Goal: Information Seeking & Learning: Check status

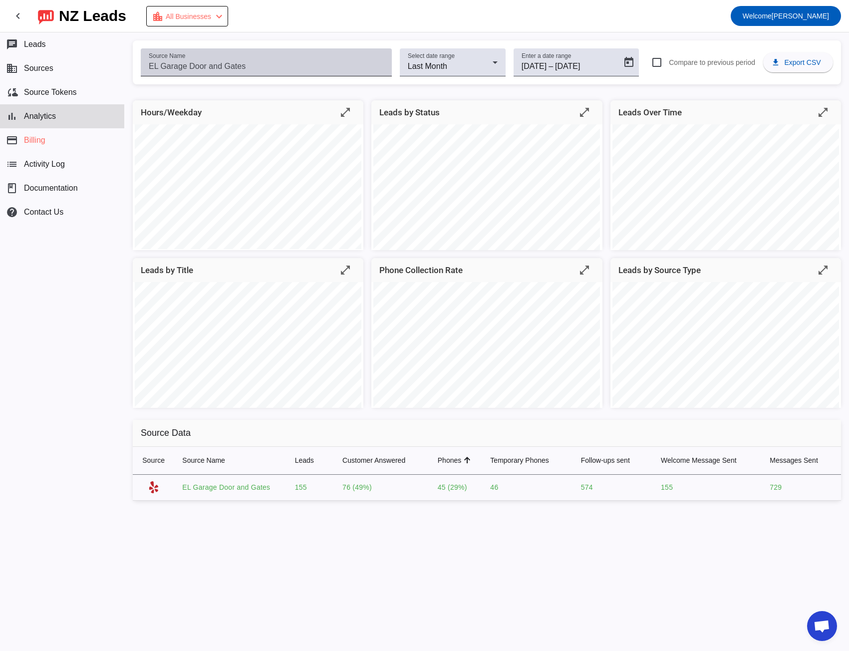
click at [229, 62] on input "Source Name" at bounding box center [266, 66] width 235 height 12
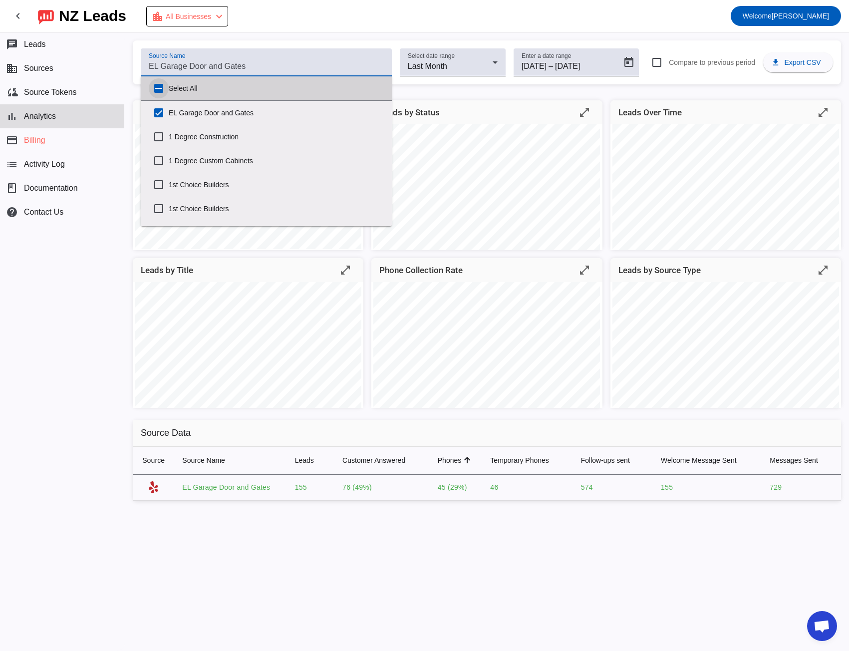
click at [154, 87] on input "Select All" at bounding box center [159, 88] width 20 height 20
checkbox input "true"
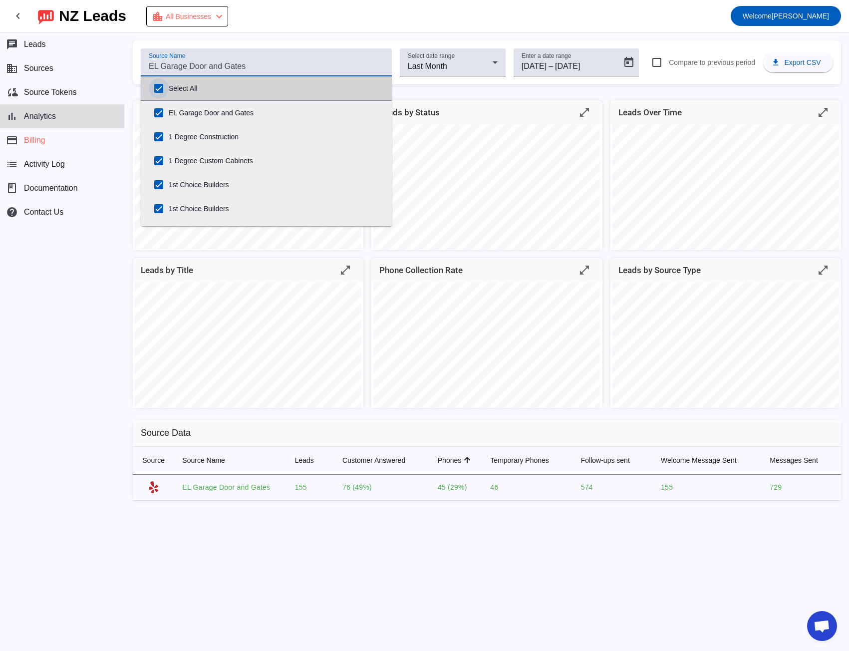
checkbox input "true"
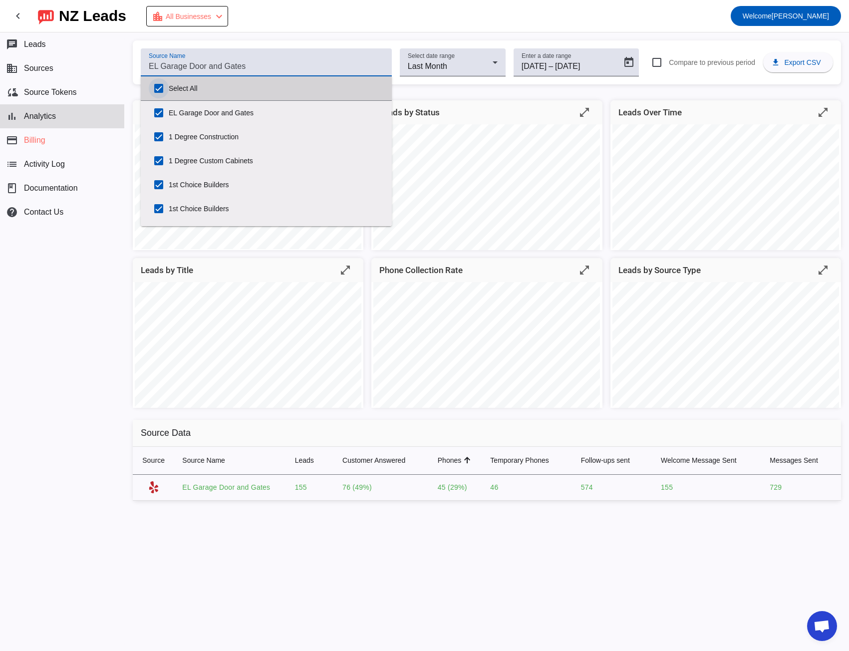
checkbox input "true"
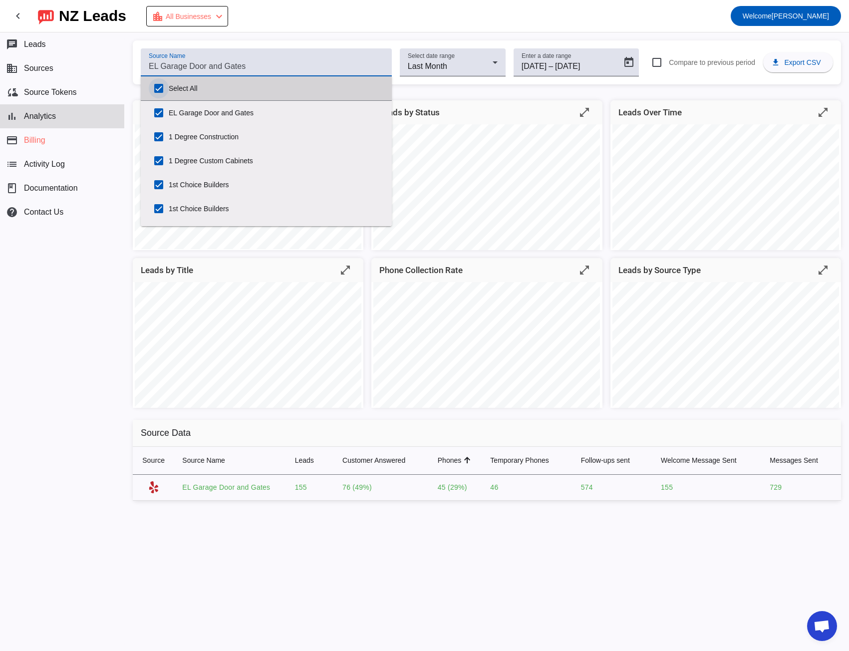
checkbox input "true"
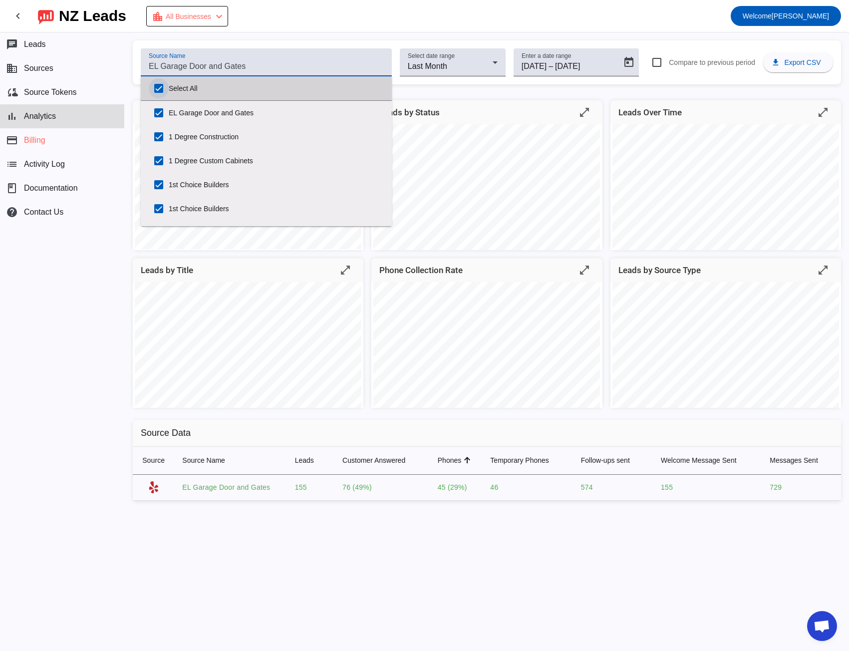
checkbox input "true"
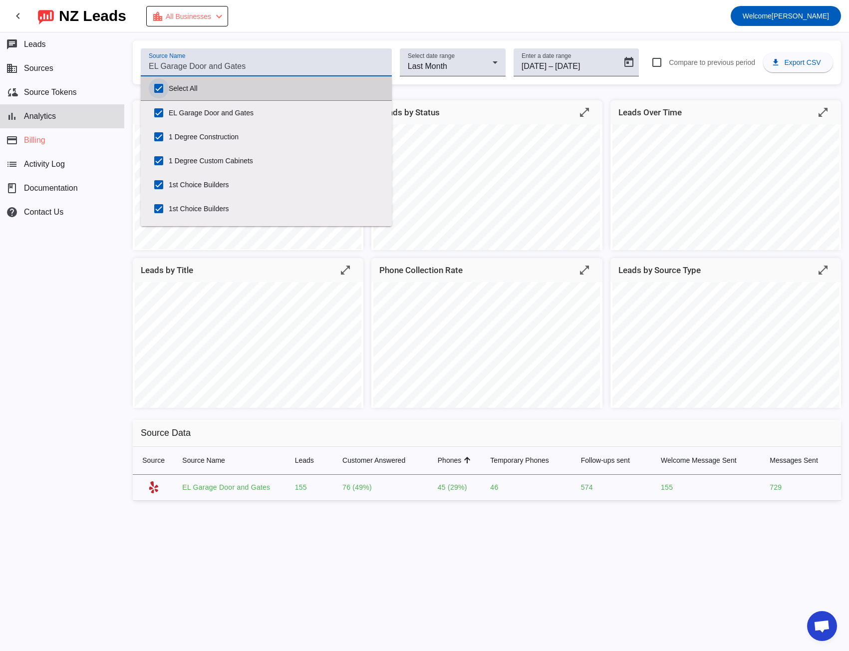
checkbox input "true"
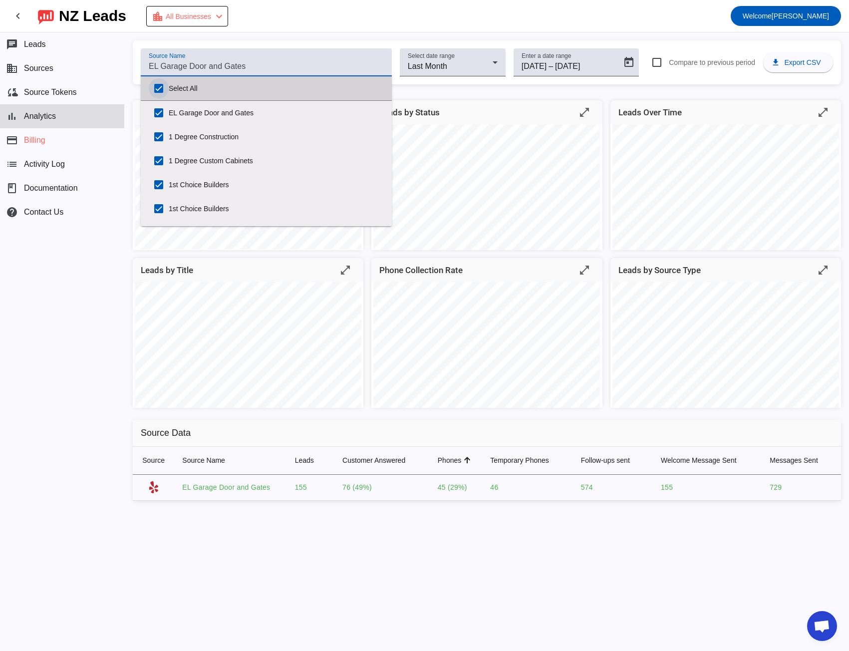
checkbox input "true"
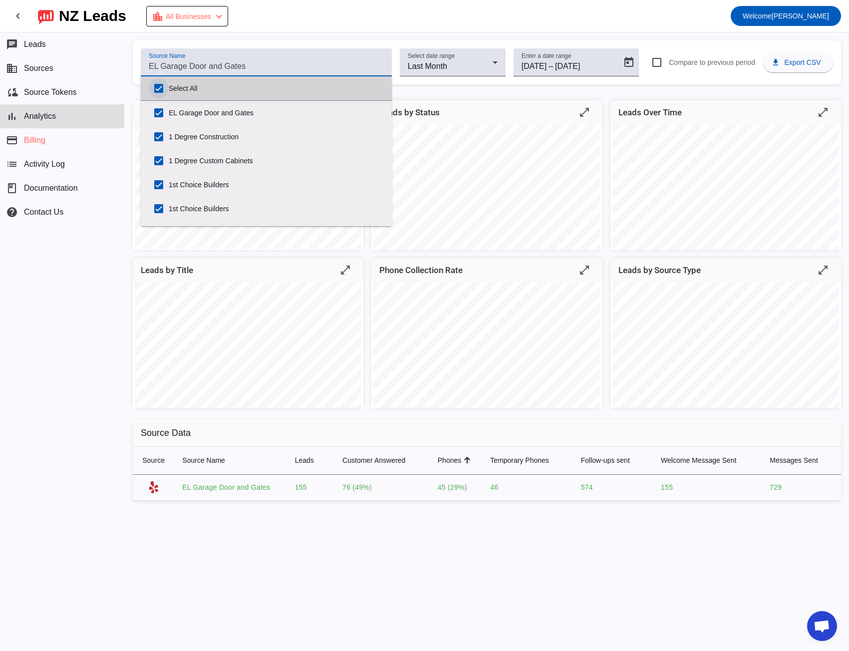
checkbox input "true"
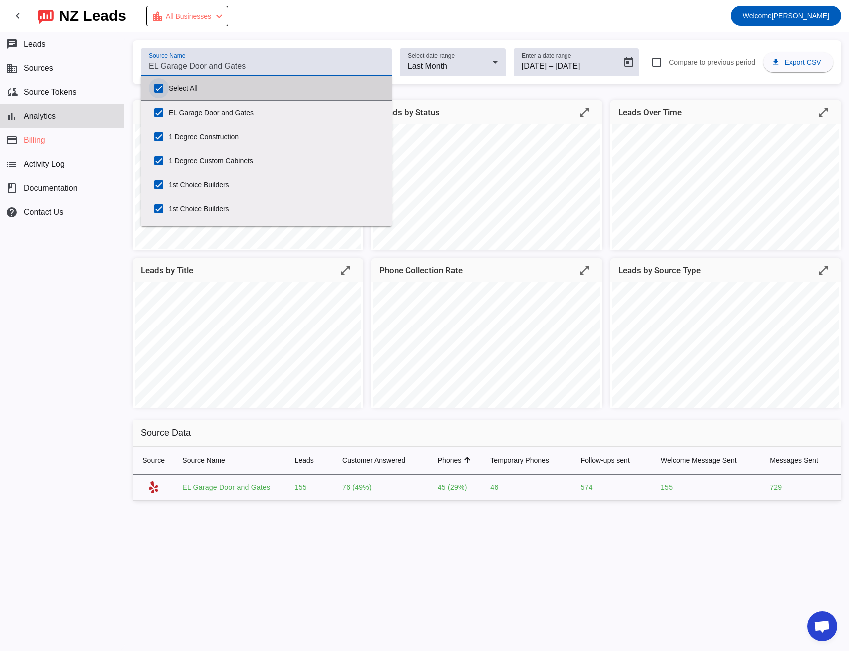
checkbox input "true"
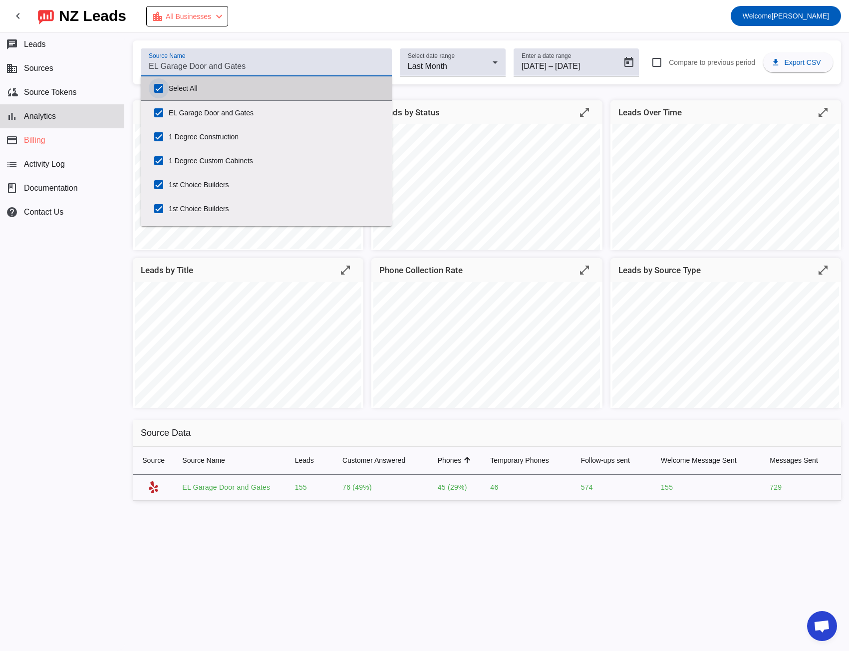
checkbox input "true"
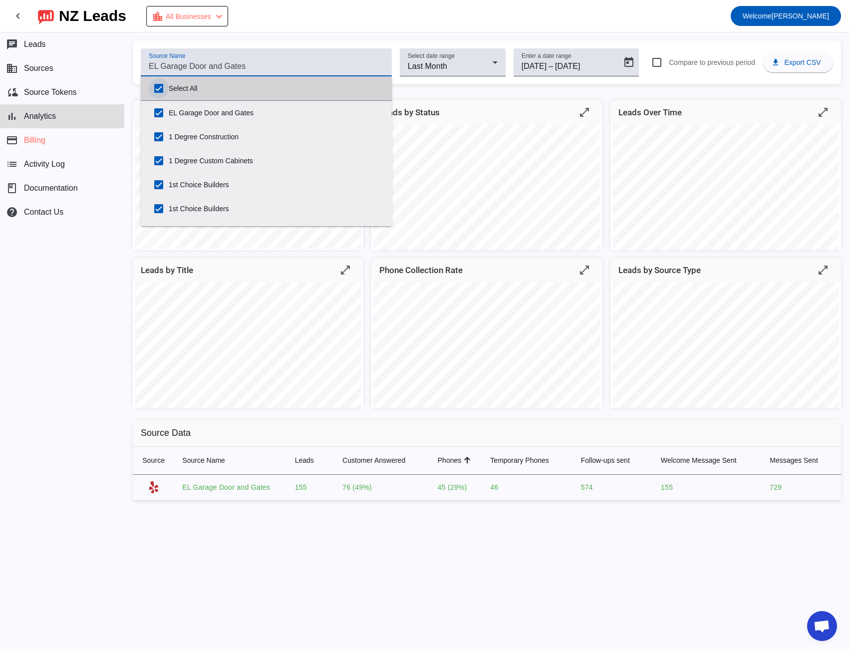
checkbox input "true"
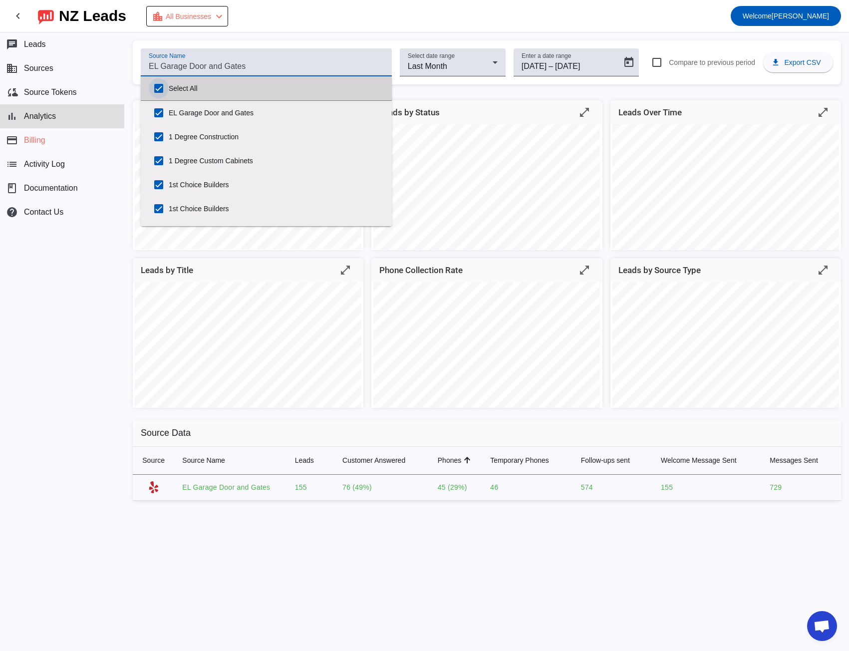
checkbox input "true"
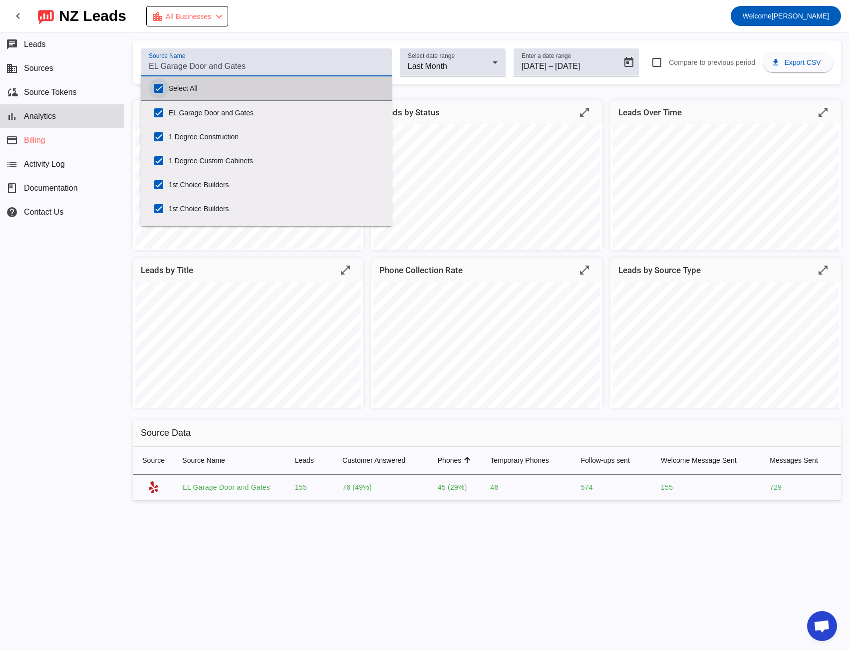
checkbox input "true"
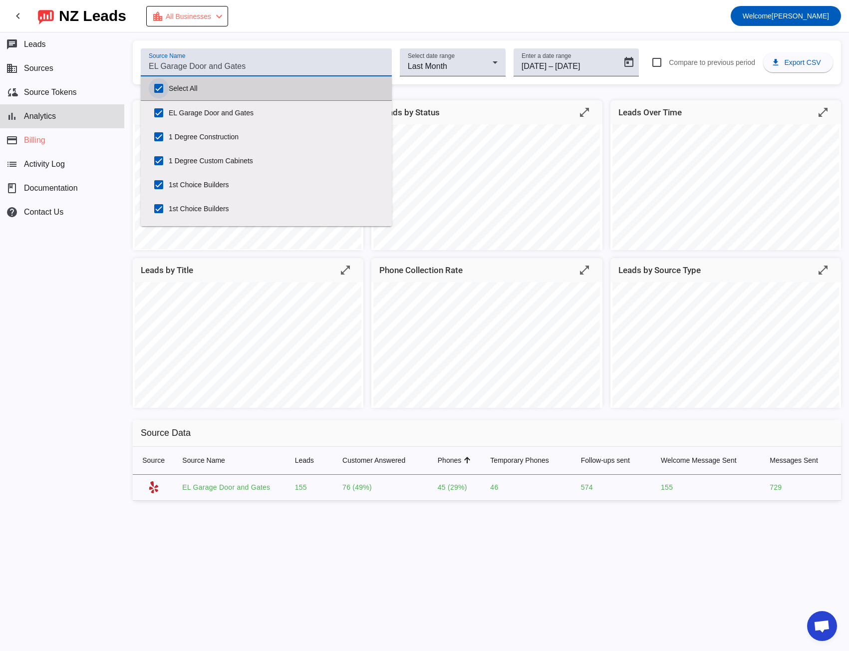
checkbox input "true"
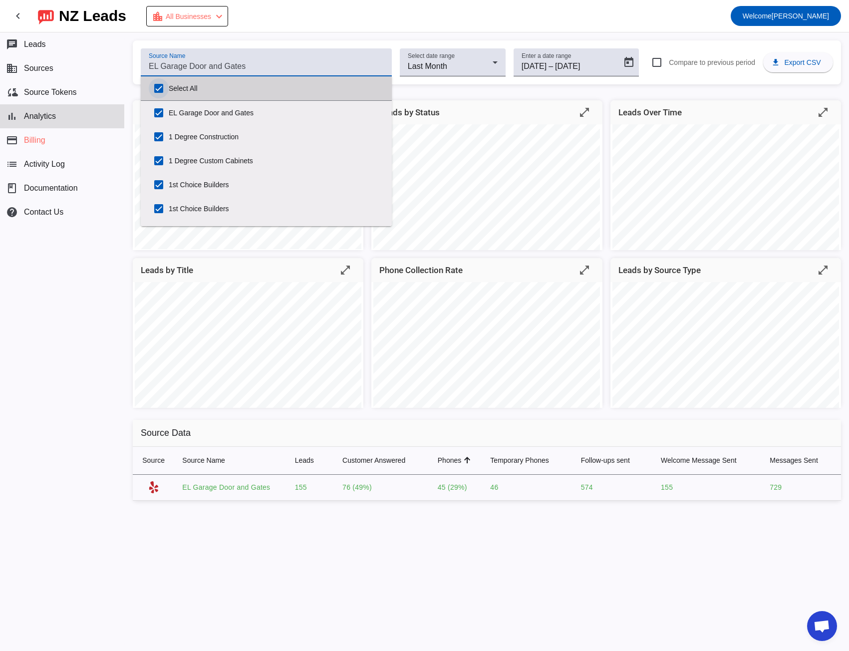
checkbox input "true"
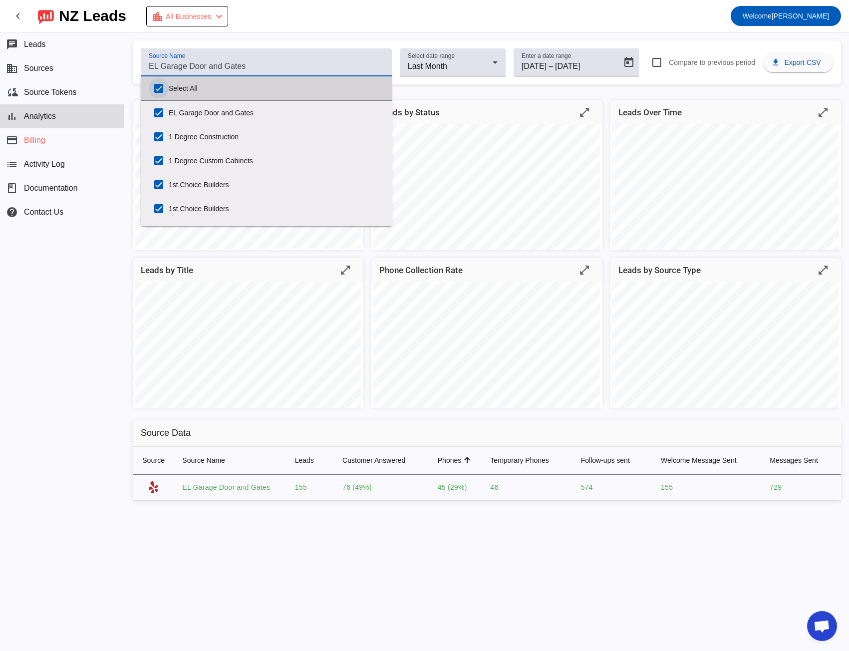
checkbox input "true"
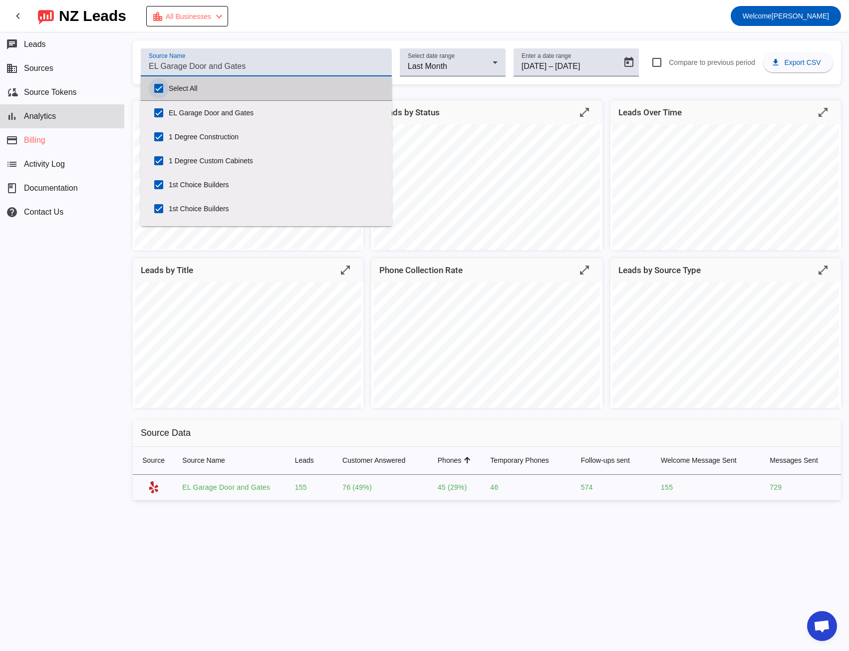
checkbox input "true"
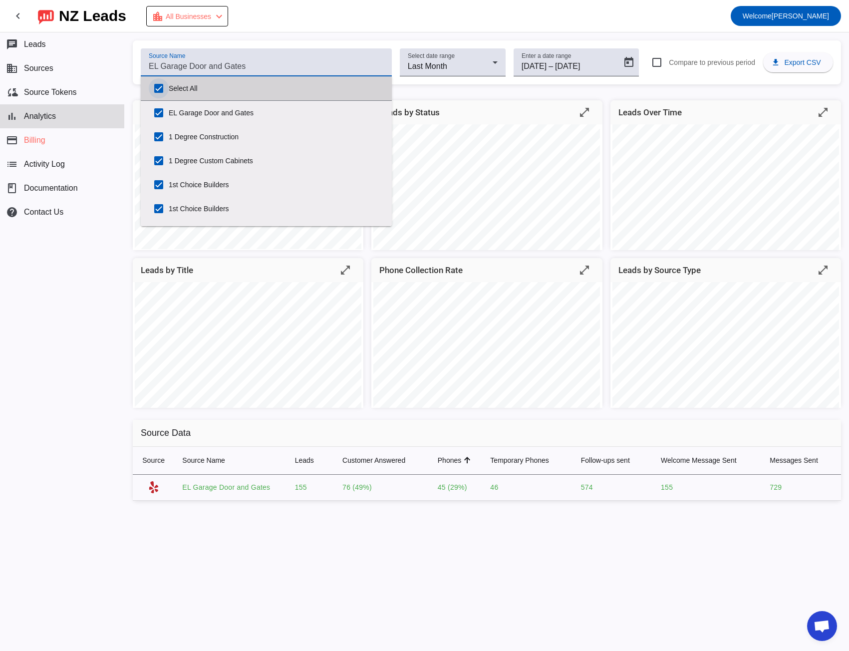
checkbox input "true"
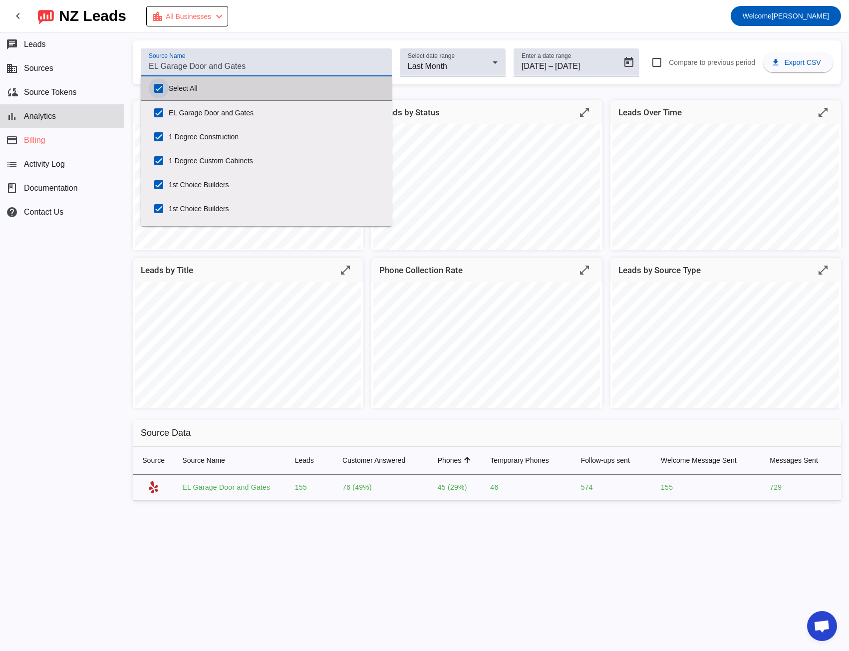
checkbox input "true"
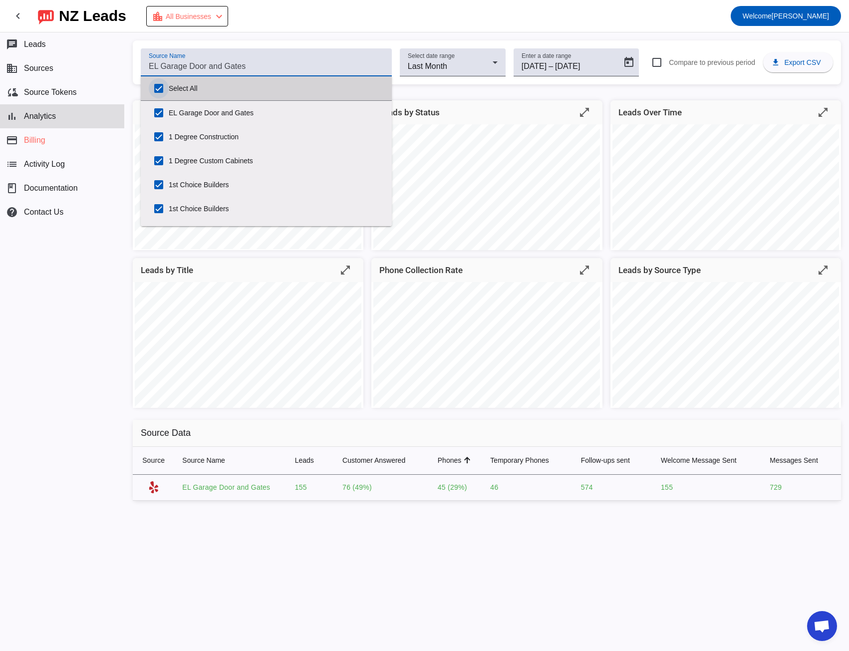
checkbox input "true"
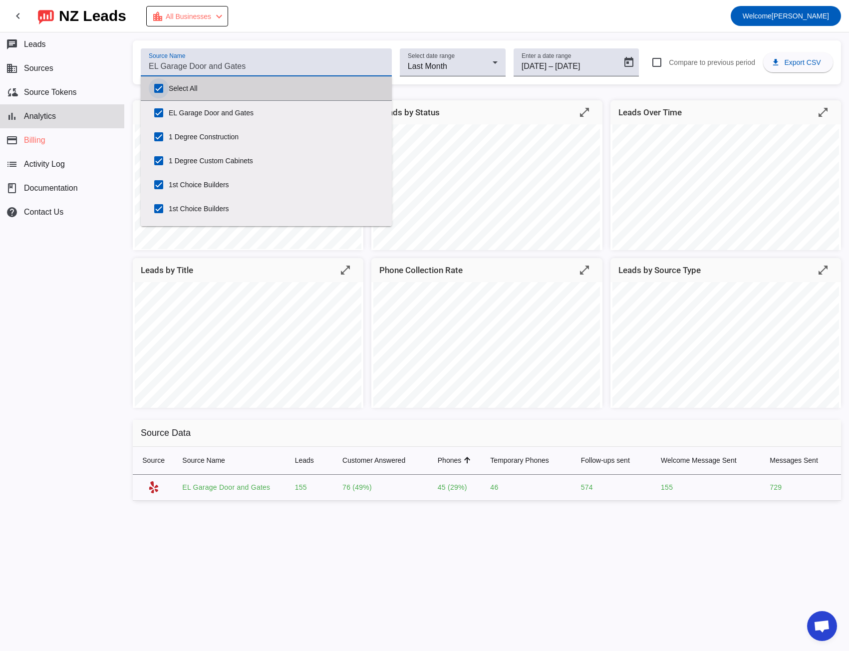
checkbox input "true"
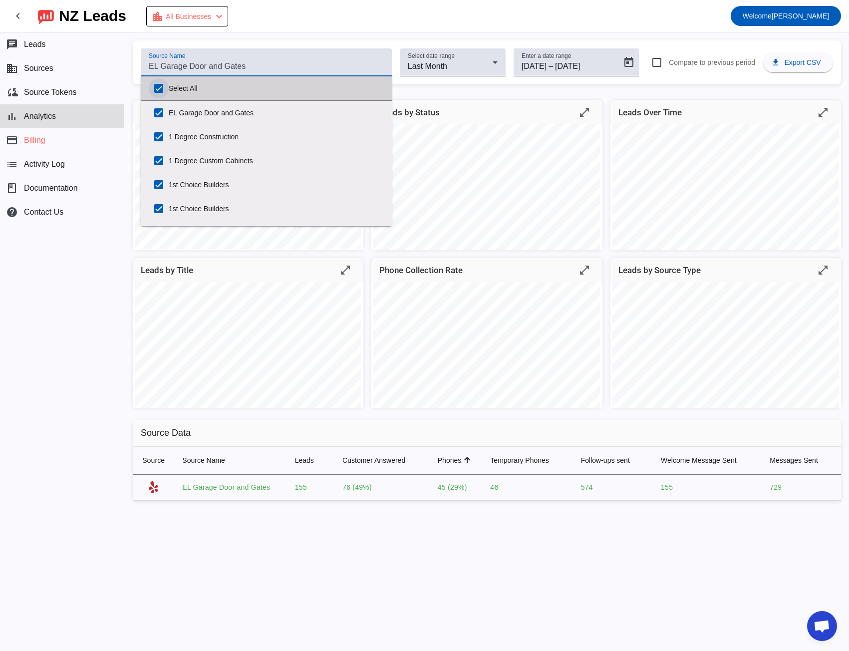
checkbox input "true"
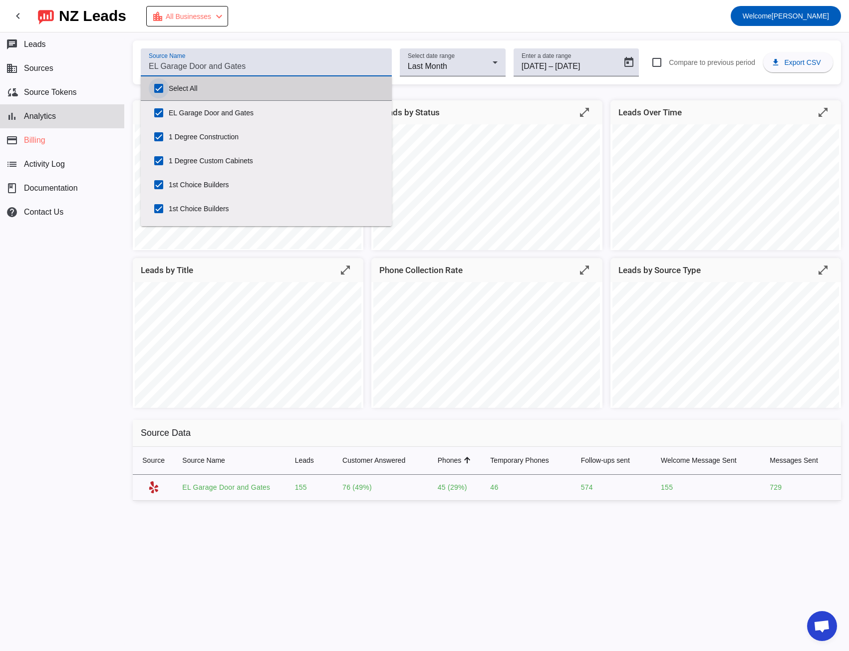
checkbox input "true"
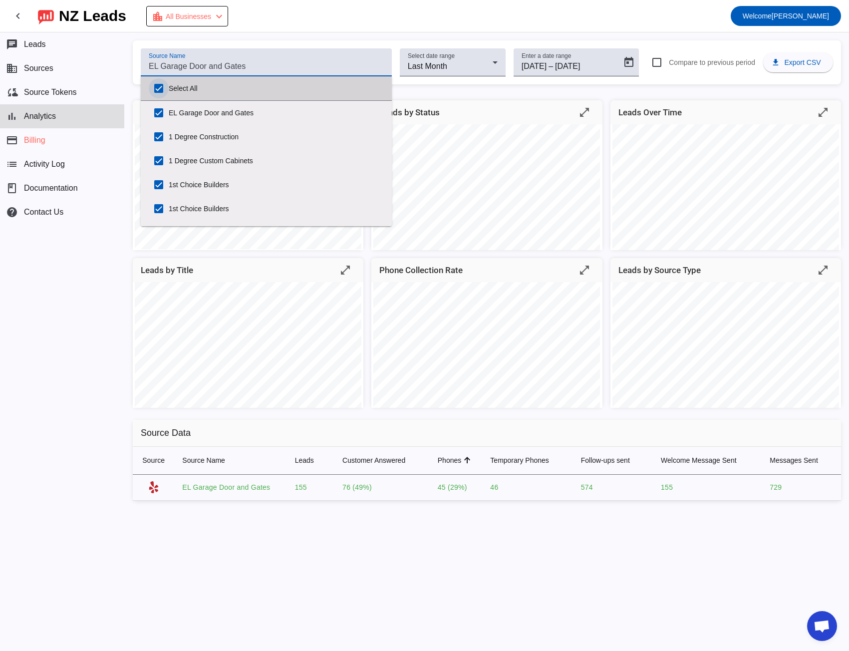
checkbox input "true"
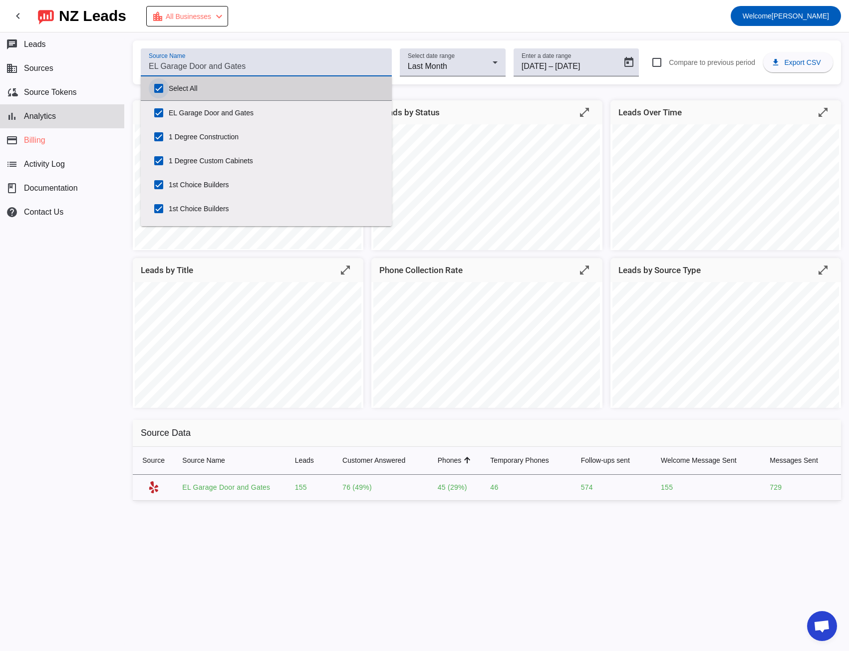
checkbox input "true"
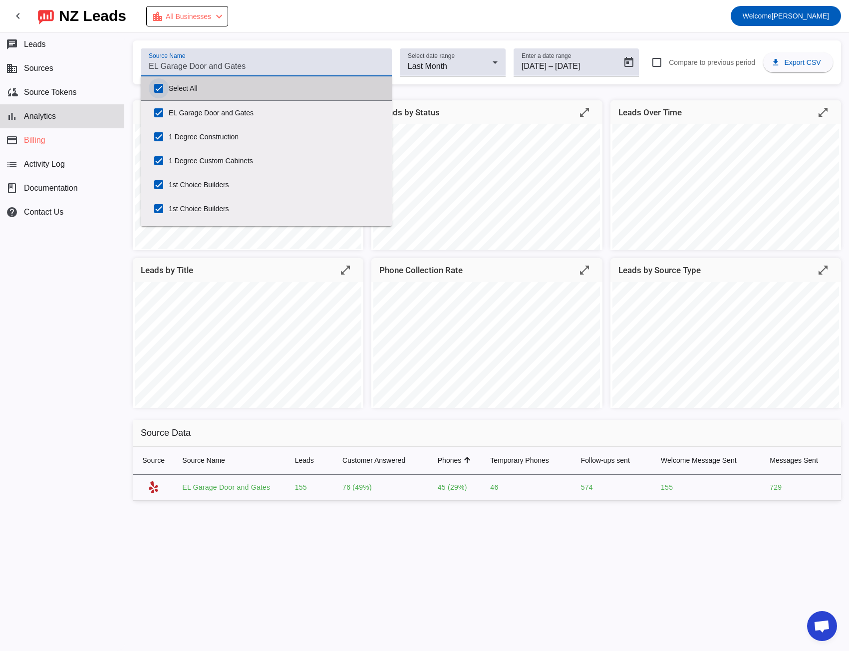
checkbox input "true"
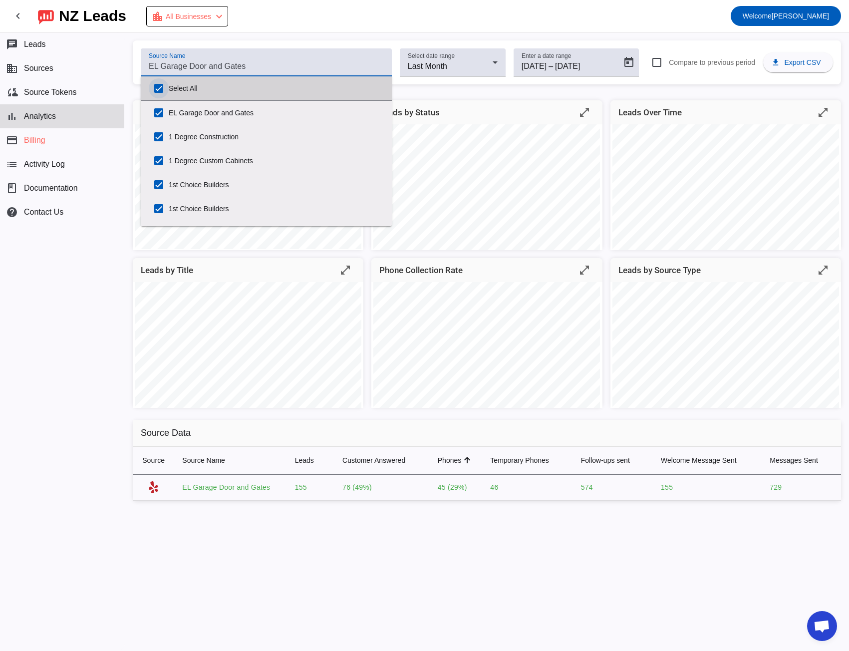
checkbox input "true"
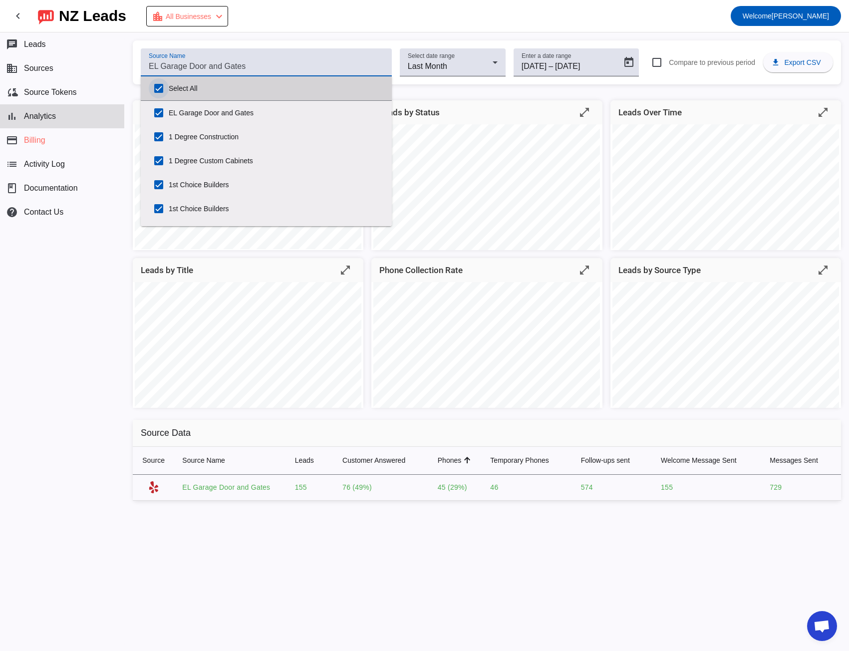
checkbox input "true"
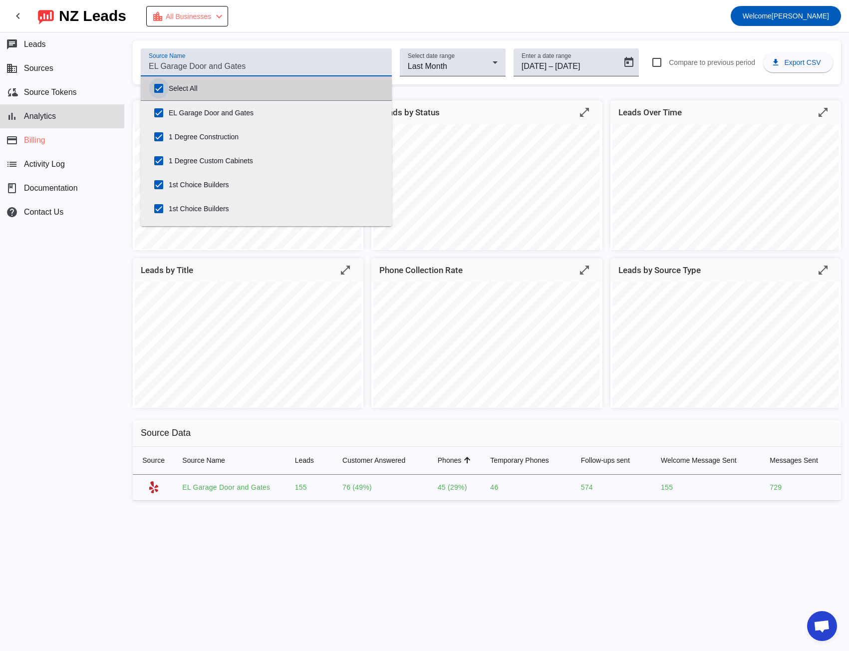
checkbox input "true"
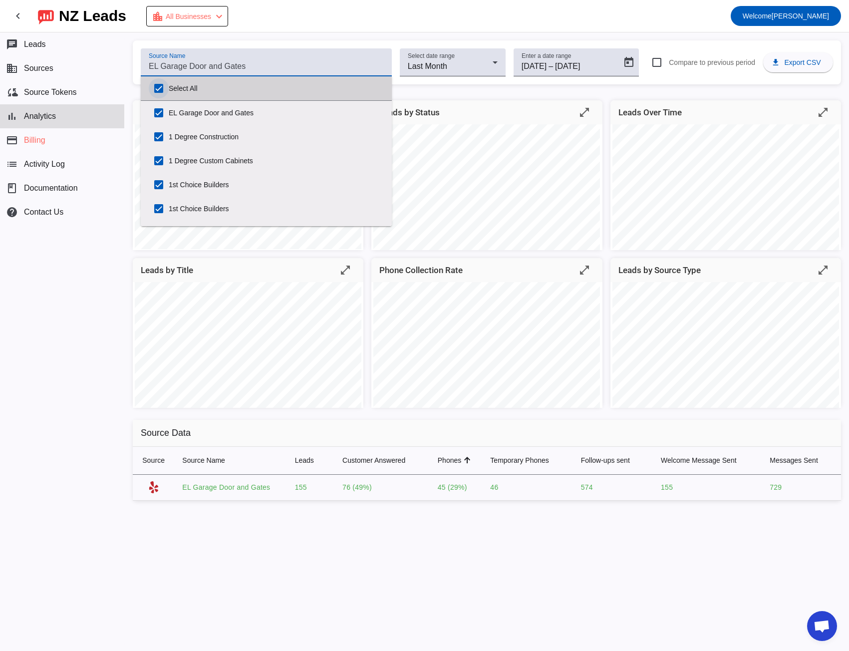
checkbox input "true"
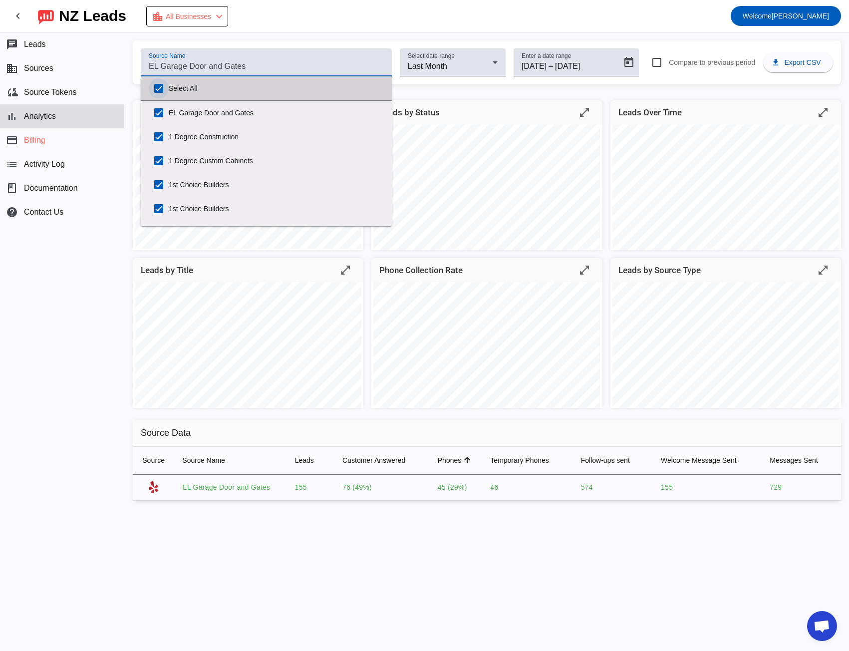
checkbox input "true"
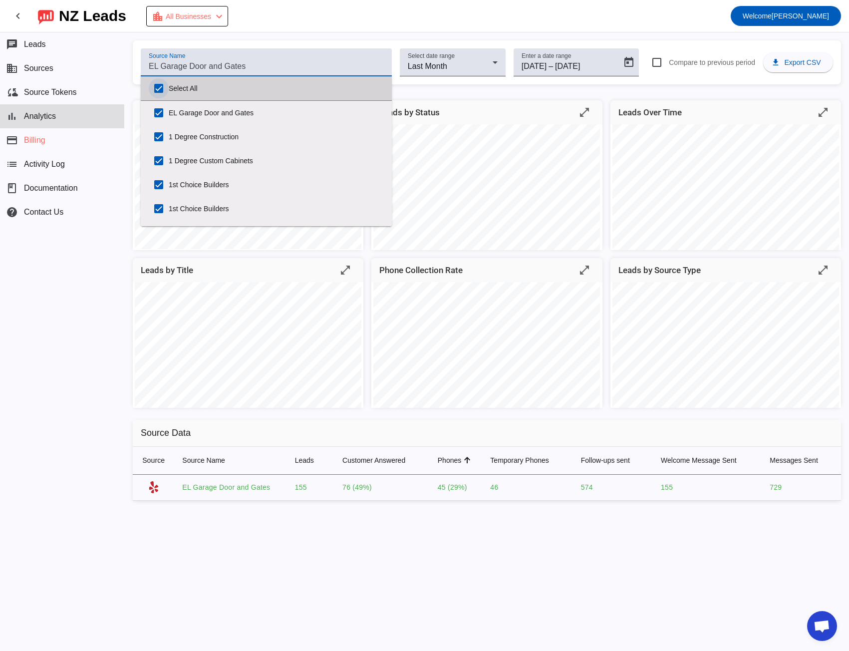
checkbox input "true"
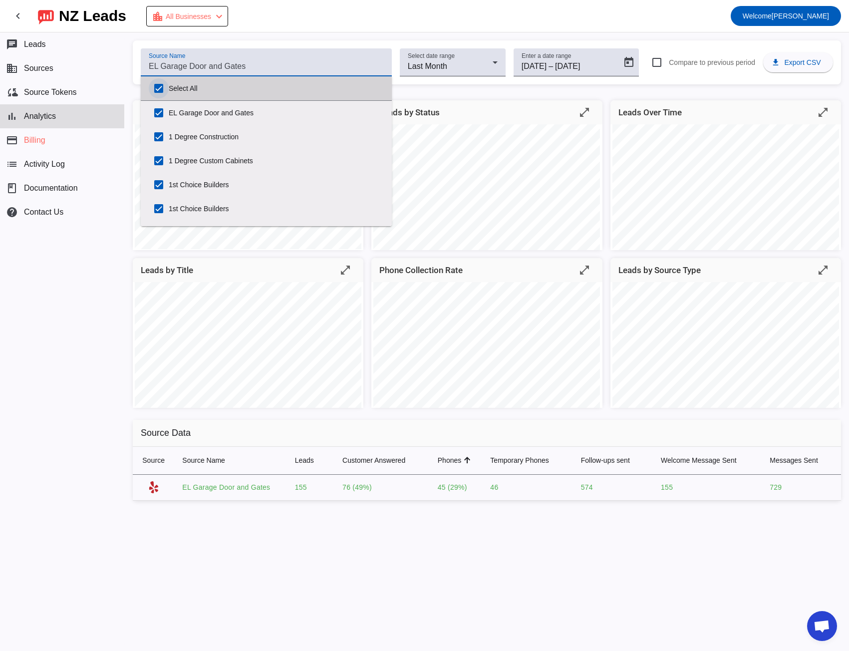
checkbox input "true"
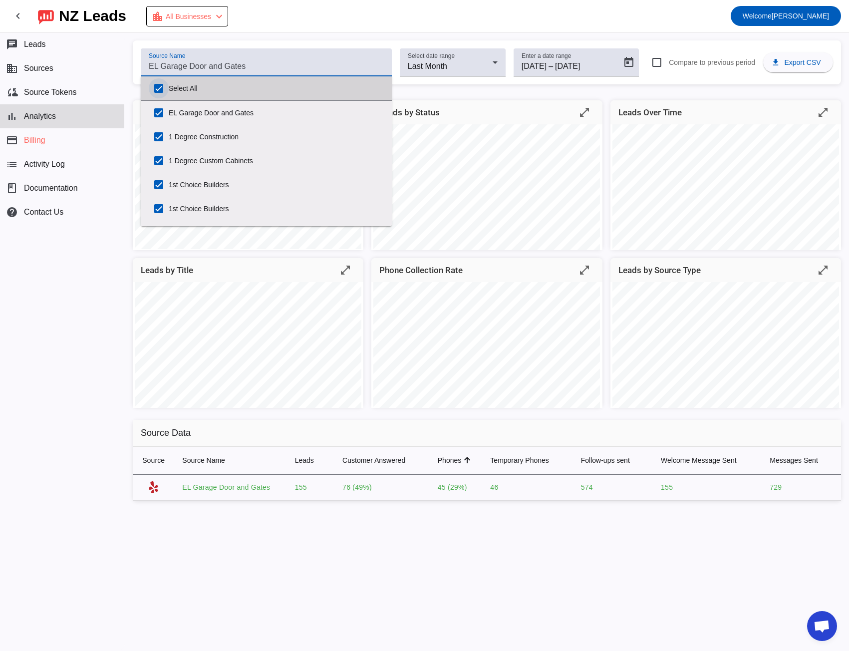
checkbox input "true"
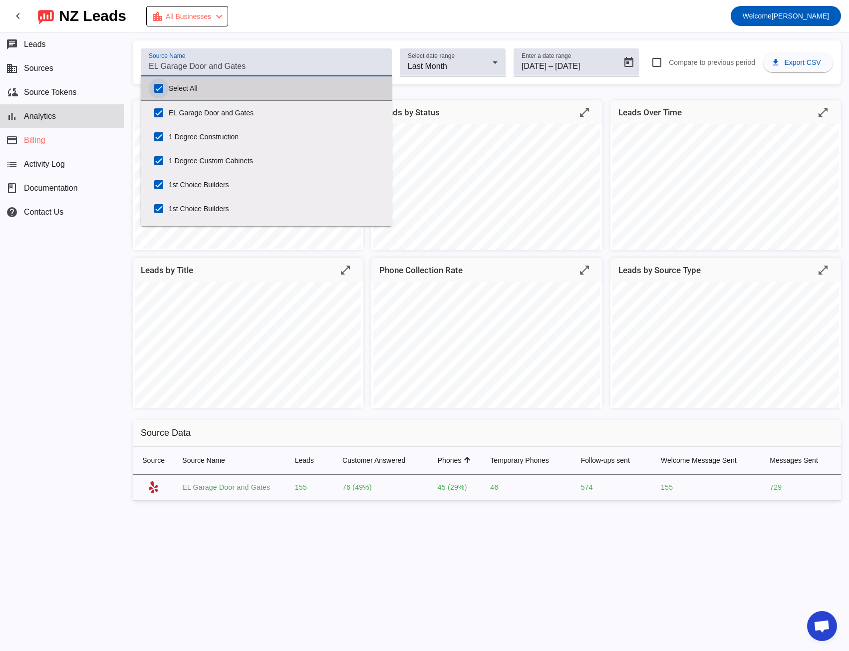
checkbox input "true"
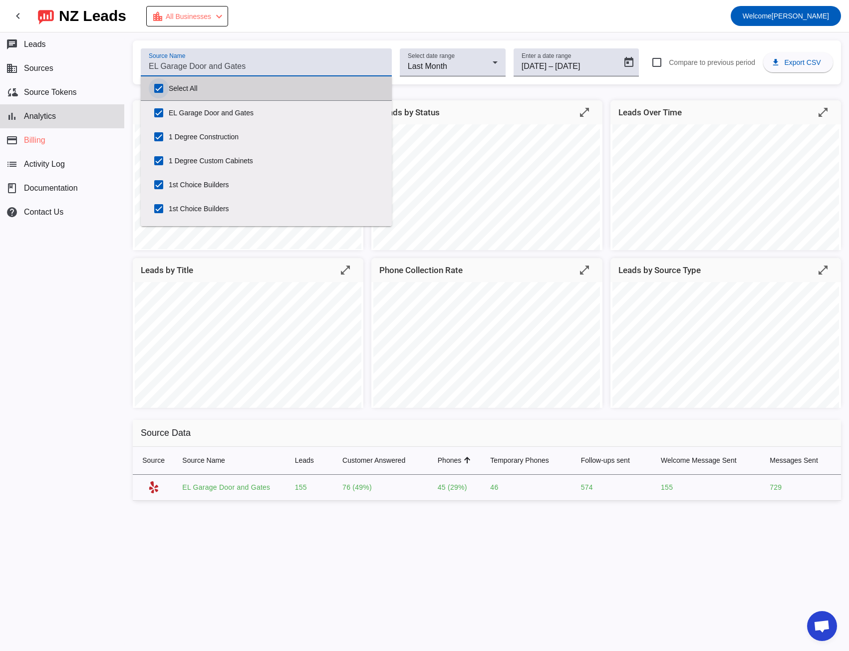
checkbox input "true"
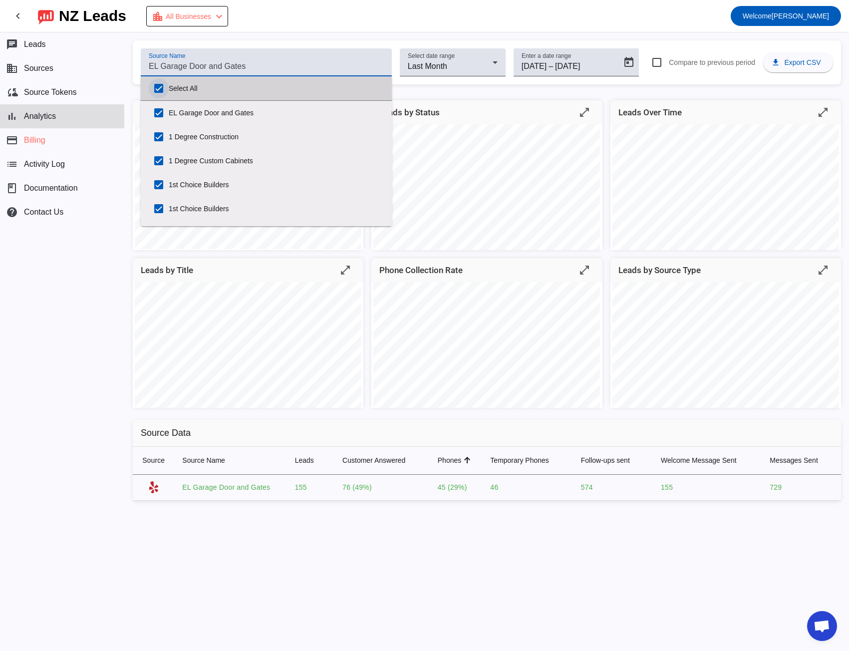
checkbox input "true"
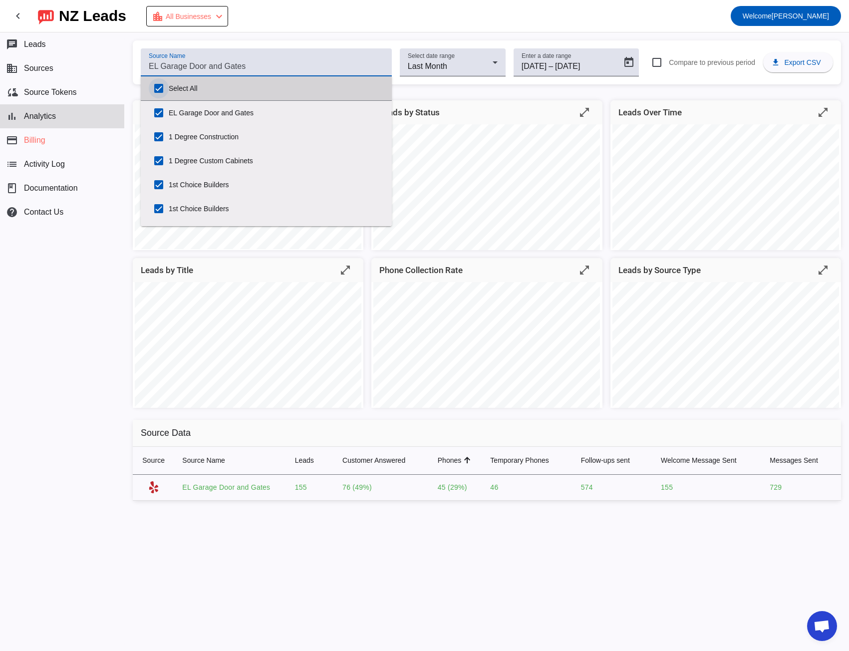
checkbox input "true"
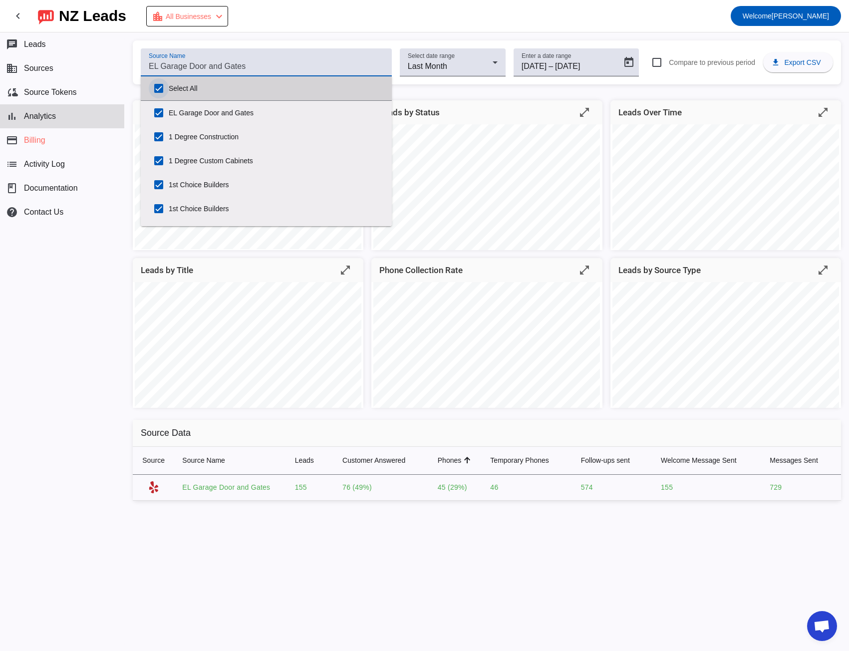
checkbox input "true"
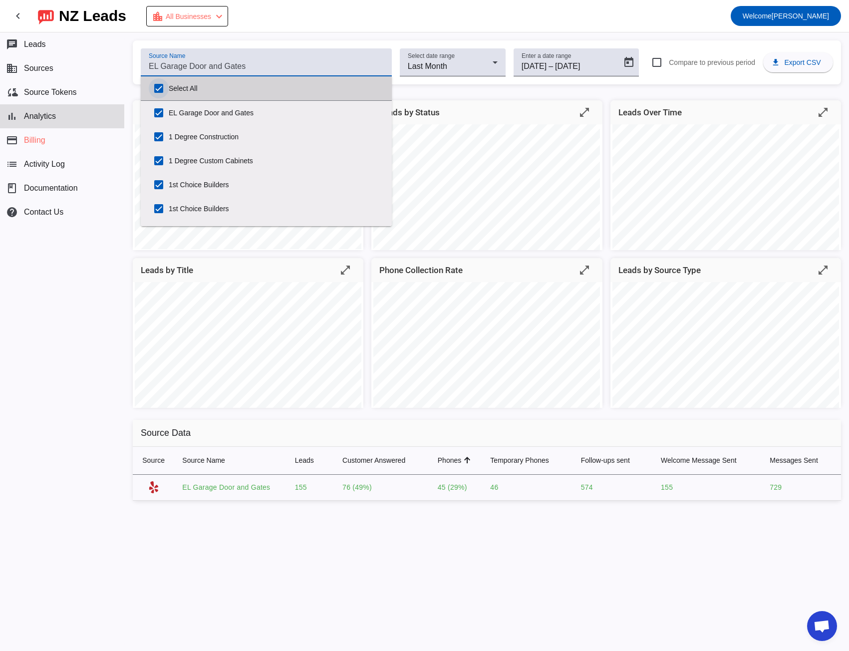
checkbox input "true"
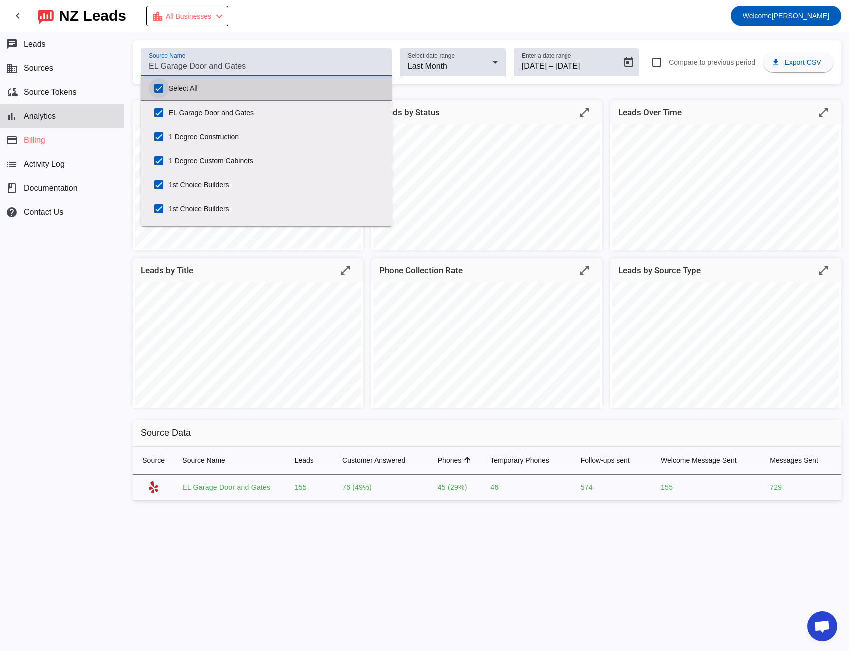
checkbox input "true"
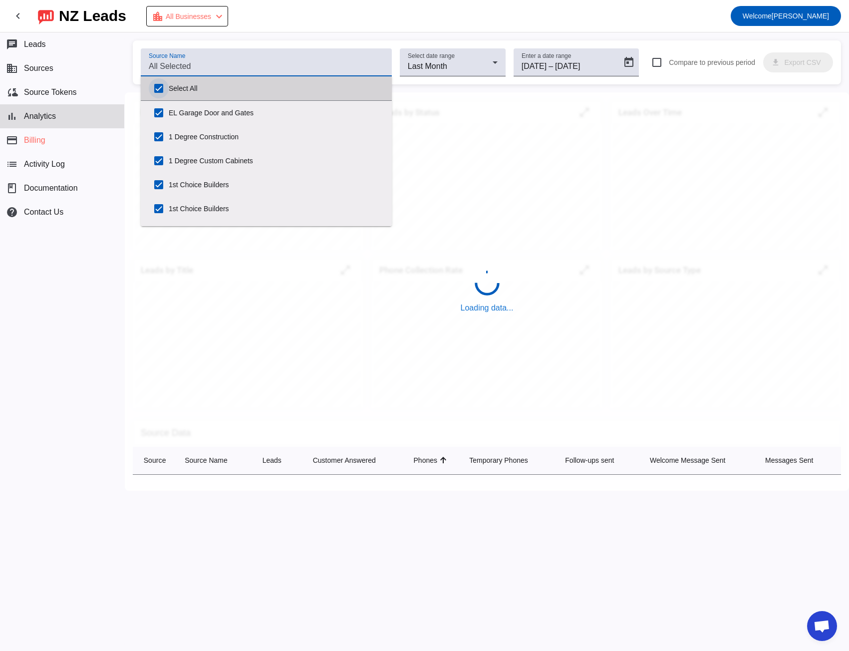
click at [156, 87] on input "Select All" at bounding box center [159, 88] width 20 height 20
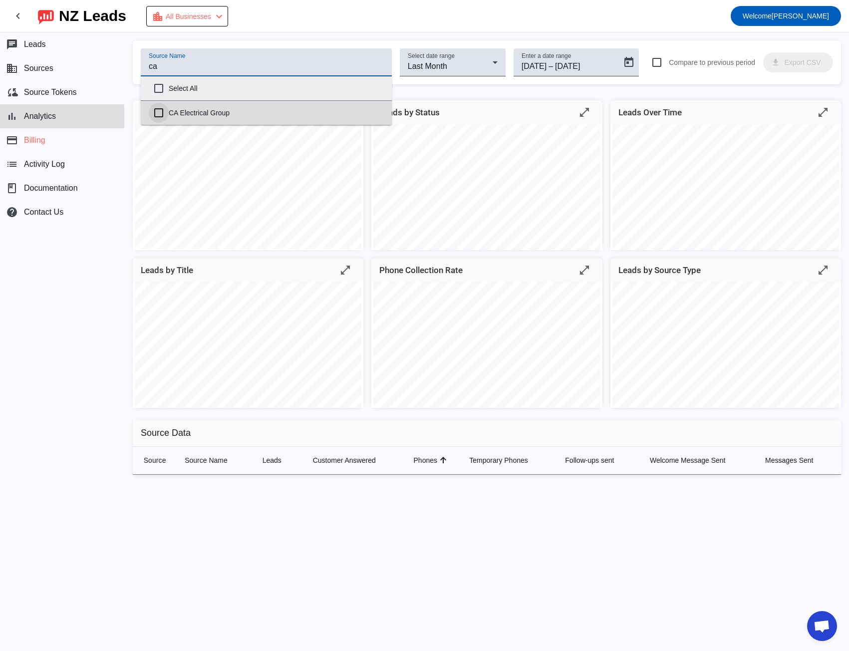
click at [160, 112] on input "CA Electrical Group" at bounding box center [159, 113] width 20 height 20
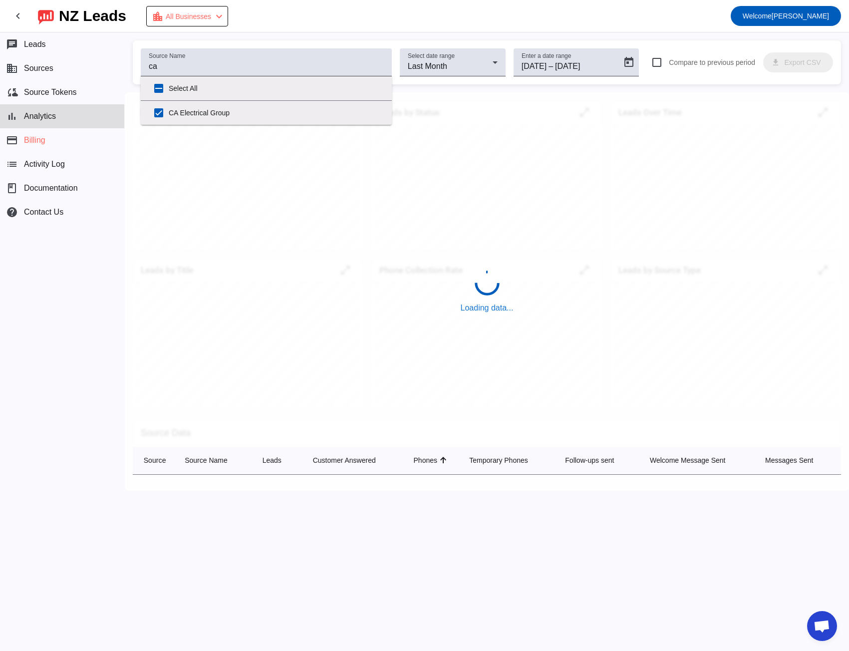
click at [411, 26] on mat-toolbar-row "chevron_left [GEOGRAPHIC_DATA] Leads location_city All Businesses chevron_left …" at bounding box center [424, 16] width 849 height 32
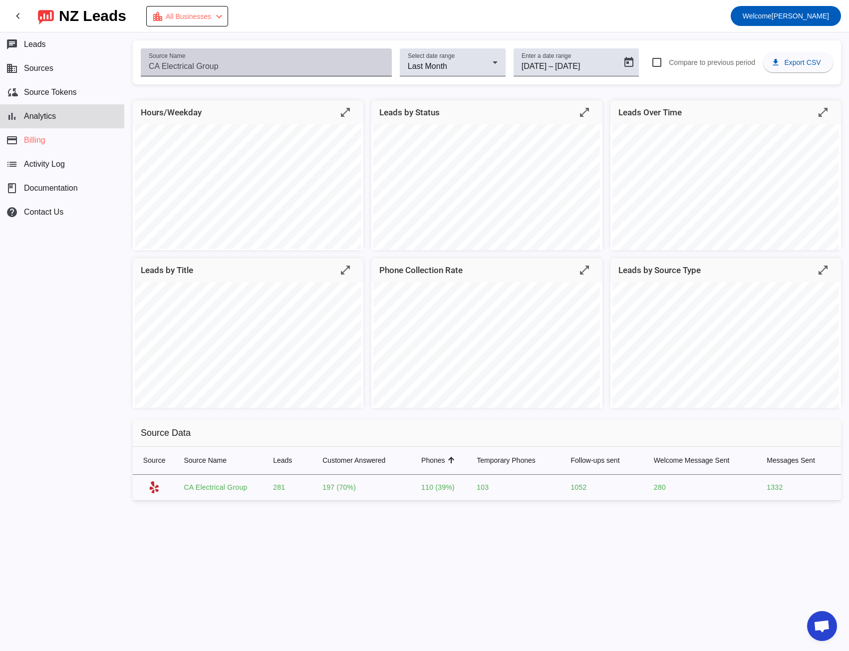
click at [207, 64] on input "Source Name" at bounding box center [266, 66] width 235 height 12
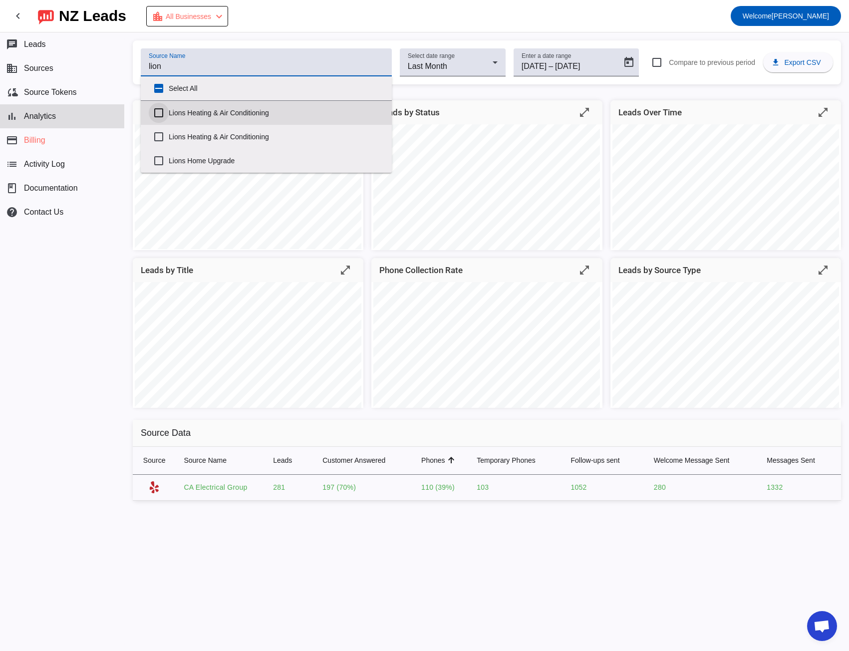
click at [159, 111] on input "Lions Heating & Air Conditioning" at bounding box center [159, 113] width 20 height 20
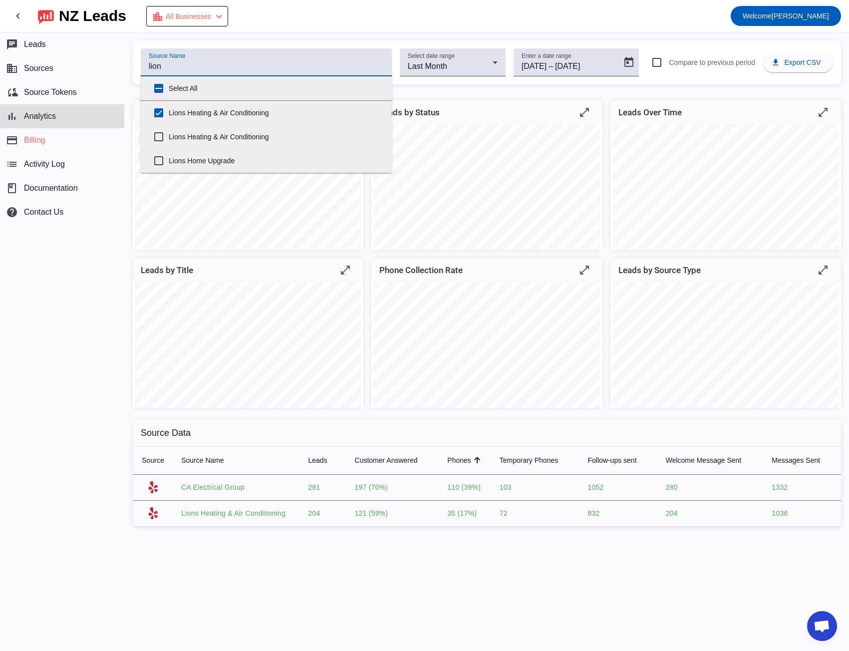
click at [218, 39] on div "Source Name lion Select date range Last Month Enter a date range [DATE] [DATE] …" at bounding box center [487, 341] width 724 height 619
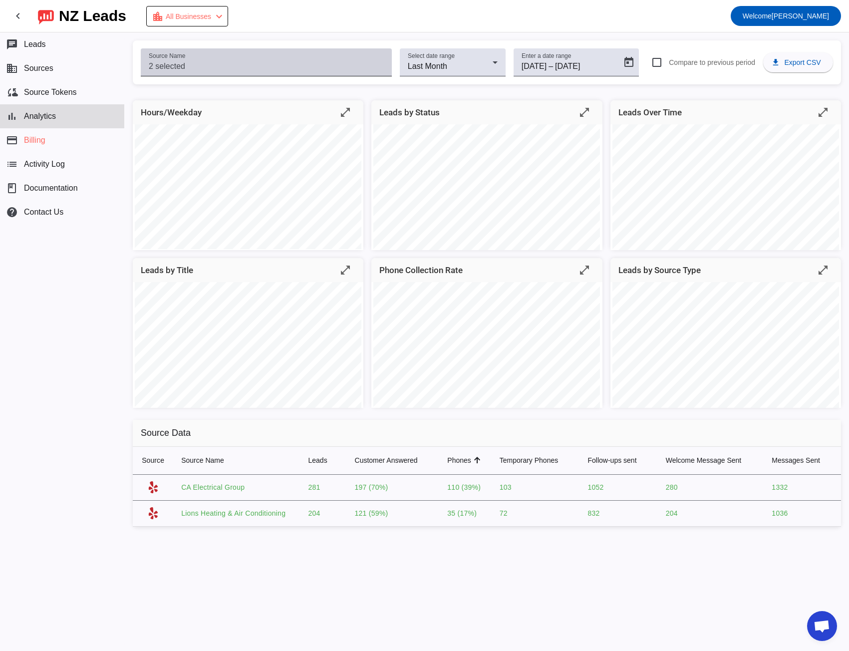
click at [211, 65] on input "Source Name" at bounding box center [266, 66] width 235 height 12
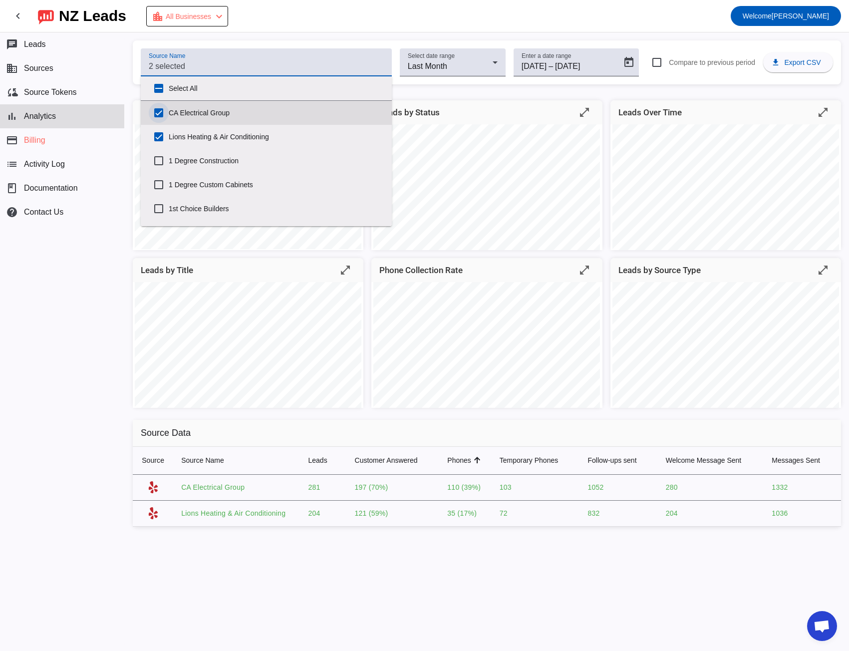
click at [159, 111] on input "CA Electrical Group" at bounding box center [159, 113] width 20 height 20
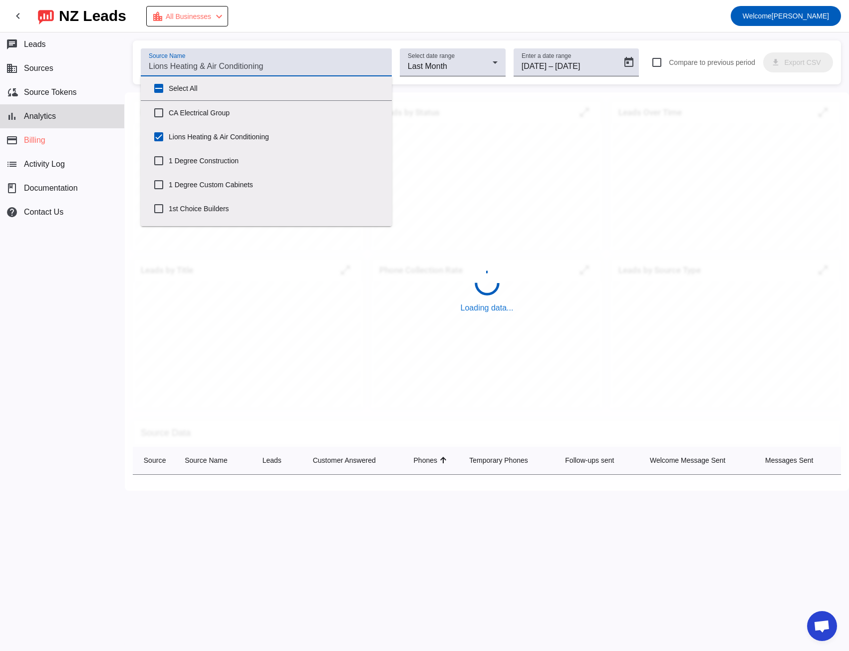
click at [346, 27] on mat-toolbar-row "chevron_left [GEOGRAPHIC_DATA] Leads location_city All Businesses chevron_left …" at bounding box center [424, 16] width 849 height 32
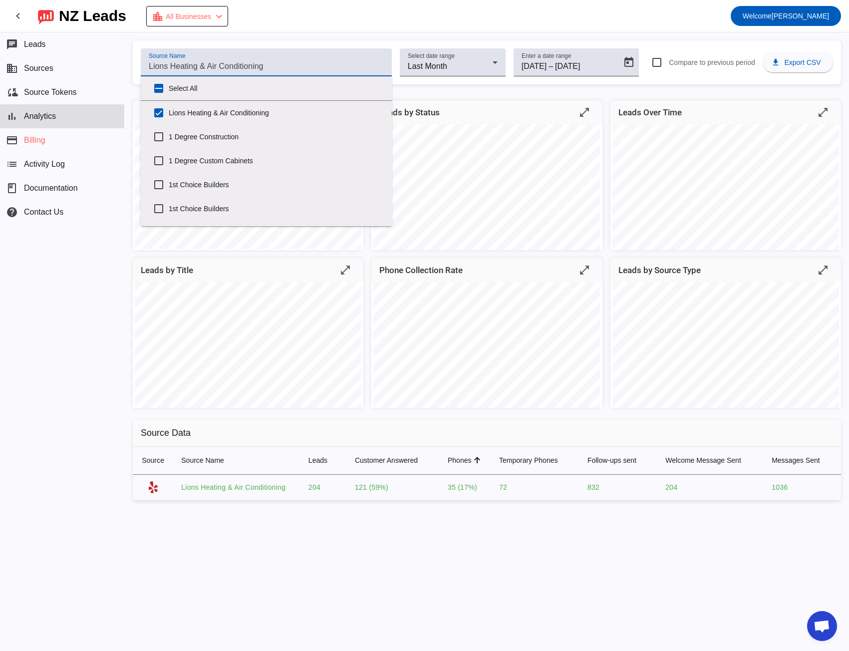
click at [184, 64] on input "Source Name" at bounding box center [266, 66] width 235 height 12
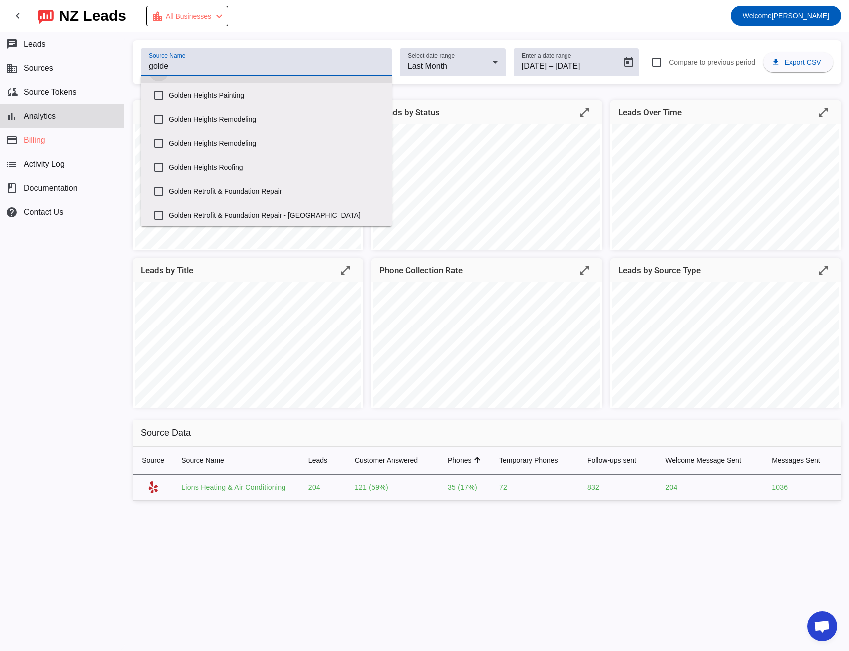
scroll to position [66, 0]
click at [154, 166] on input "Golden Heights Roofing" at bounding box center [159, 166] width 20 height 20
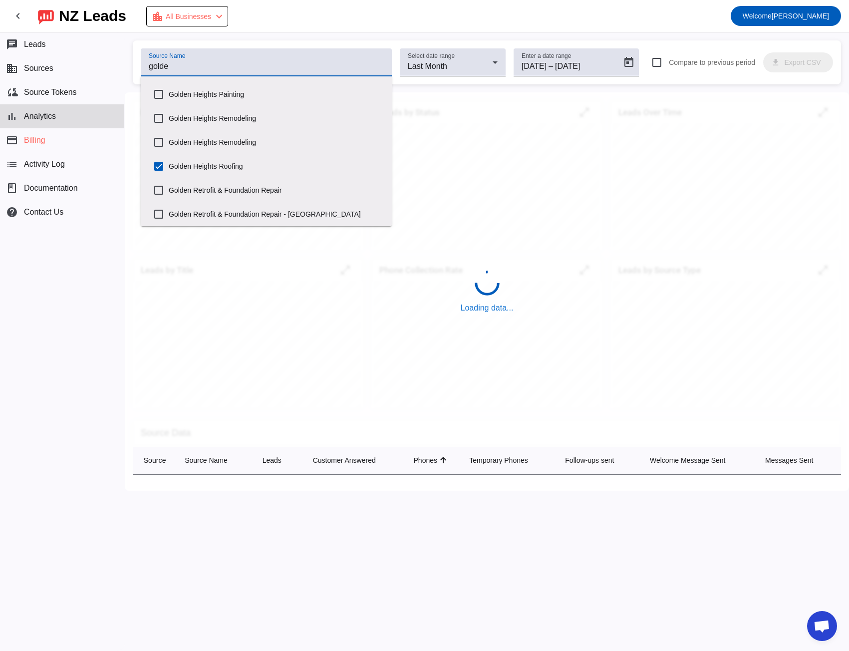
click at [239, 26] on mat-toolbar-row "chevron_left [GEOGRAPHIC_DATA] Leads location_city All Businesses chevron_left …" at bounding box center [424, 16] width 849 height 32
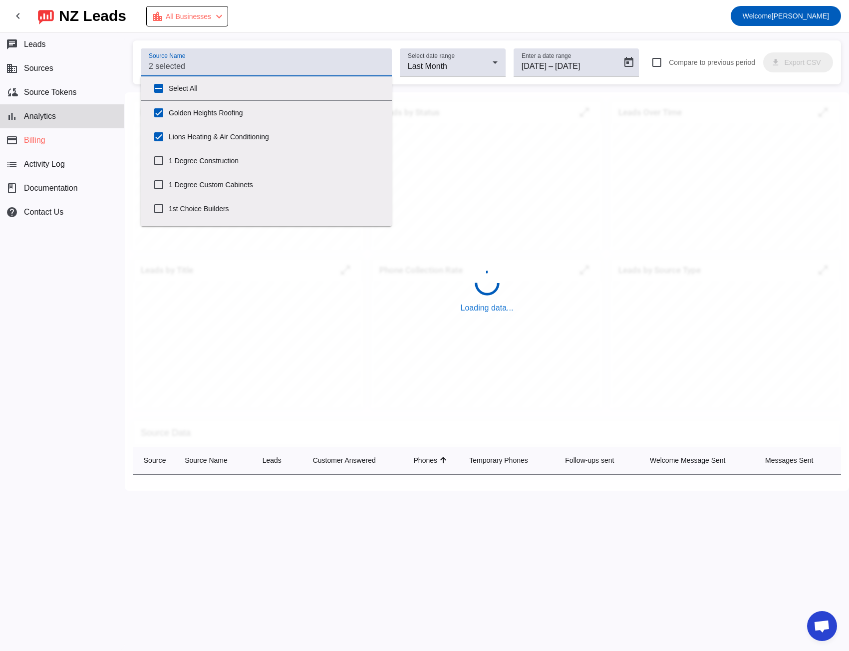
click at [224, 71] on input "Source Name" at bounding box center [266, 66] width 235 height 12
click at [159, 137] on input "Lions Heating & Air Conditioning" at bounding box center [159, 137] width 20 height 20
click at [296, 34] on div "Source Name Select date range Last Month Enter a date range [DATE] [DATE] – [DA…" at bounding box center [487, 341] width 724 height 619
